Goal: Information Seeking & Learning: Find specific fact

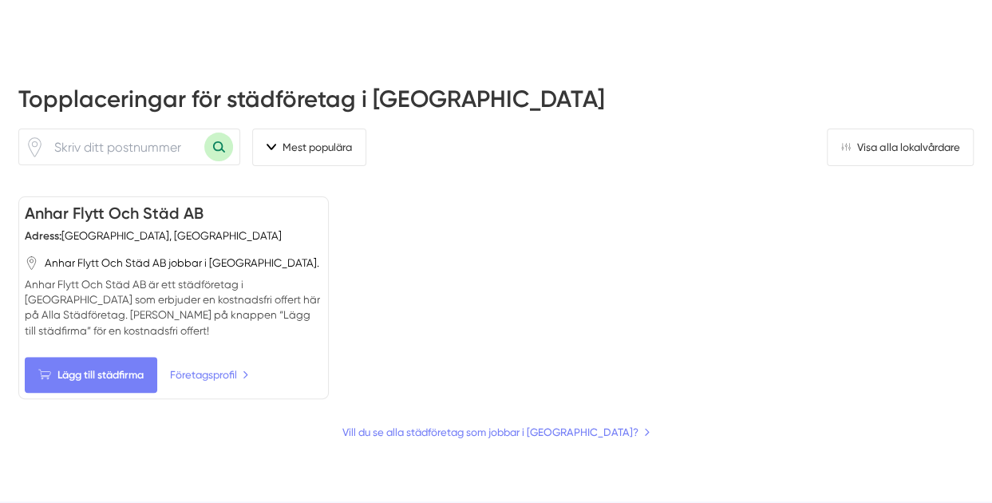
scroll to position [457, 0]
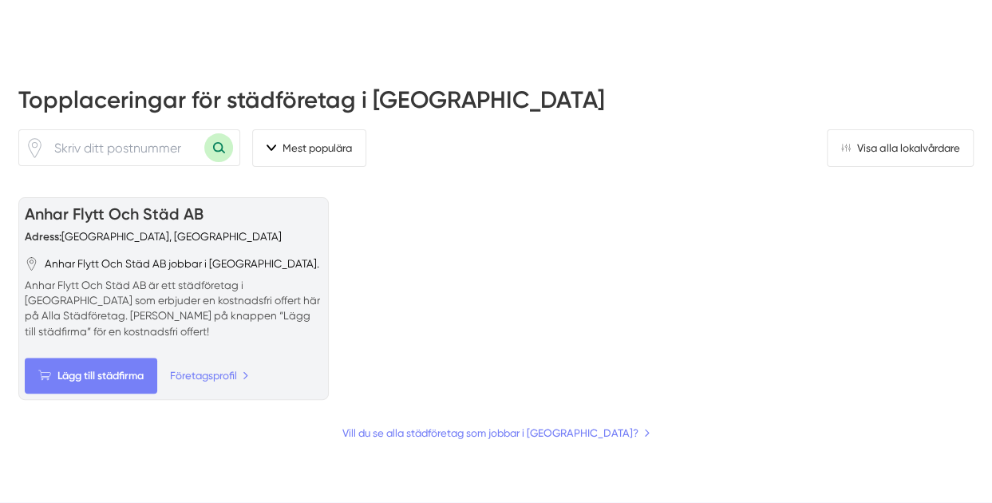
click at [212, 203] on div "Anhar Flytt Och Städ AB Adress: Borås, Sverige" at bounding box center [173, 223] width 297 height 41
click at [227, 357] on div "Lägg till städfirma Företagsprofil" at bounding box center [173, 375] width 297 height 36
drag, startPoint x: 206, startPoint y: 135, endPoint x: 139, endPoint y: 138, distance: 67.1
click at [139, 203] on div "Anhar Flytt Och Städ AB Adress: Borås, Sverige" at bounding box center [173, 223] width 297 height 41
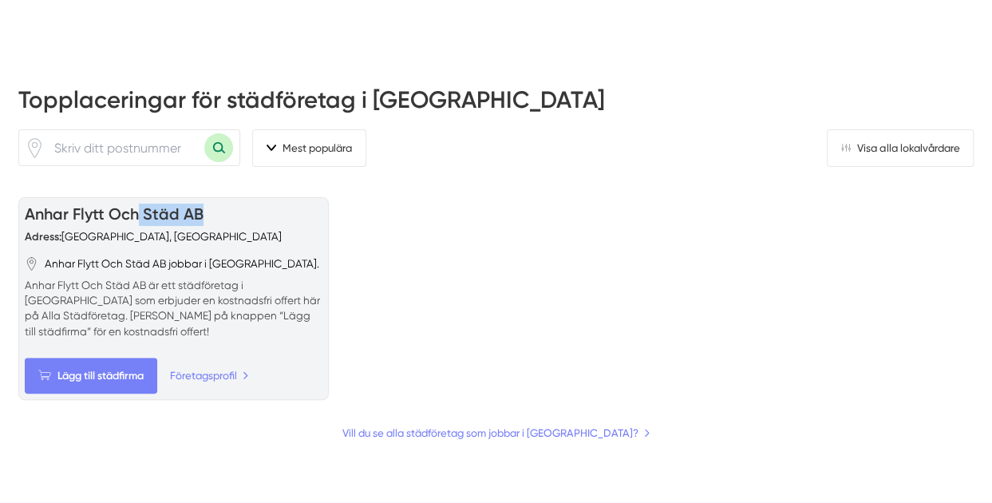
click at [139, 204] on link "Anhar Flytt Och Städ AB" at bounding box center [114, 213] width 179 height 19
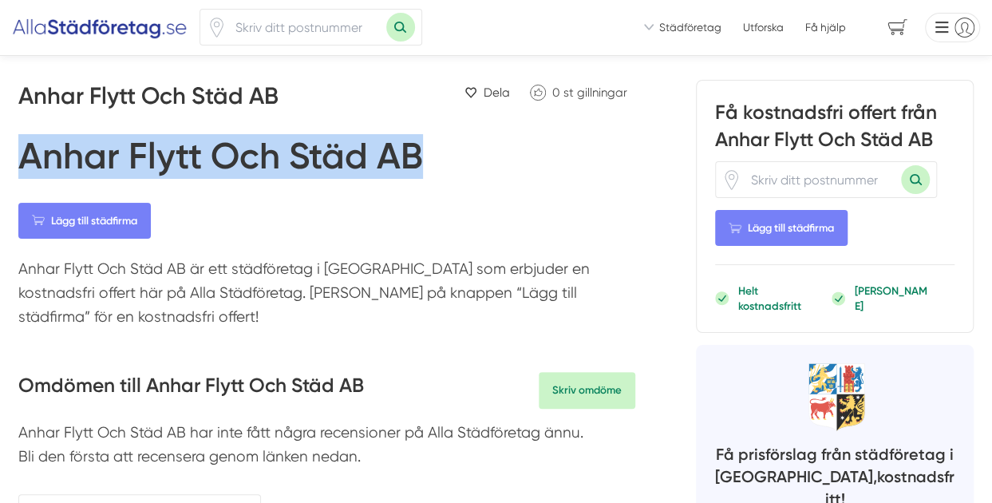
drag, startPoint x: 427, startPoint y: 150, endPoint x: 0, endPoint y: 132, distance: 427.2
copy h1 "Anhar Flytt Och Städ AB"
